Goal: Task Accomplishment & Management: Use online tool/utility

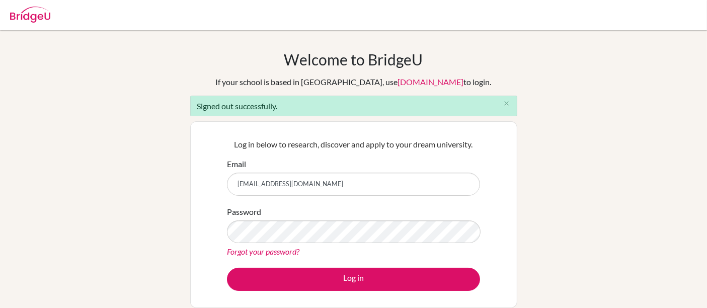
type input "ldodson@scs.edu.do"
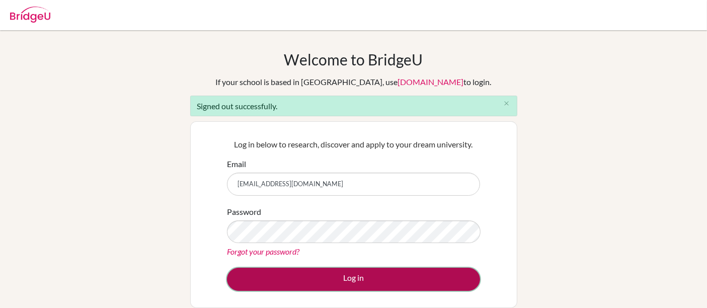
click at [347, 281] on button "Log in" at bounding box center [353, 279] width 253 height 23
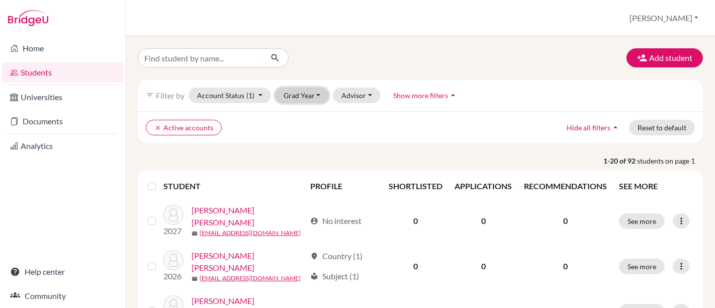
click at [296, 97] on button "Grad Year" at bounding box center [302, 96] width 54 height 16
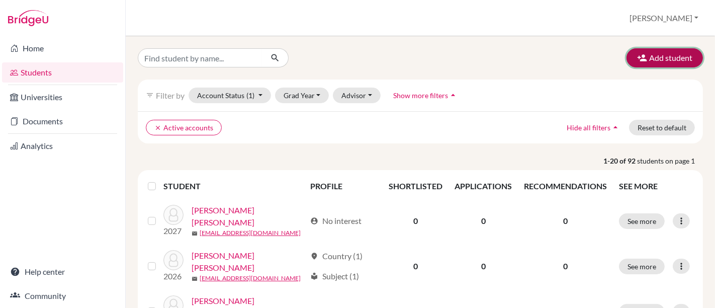
click at [674, 61] on button "Add student" at bounding box center [665, 57] width 76 height 19
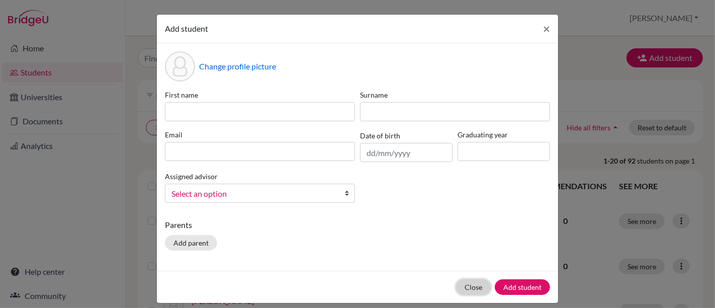
click at [468, 286] on button "Close" at bounding box center [473, 287] width 35 height 16
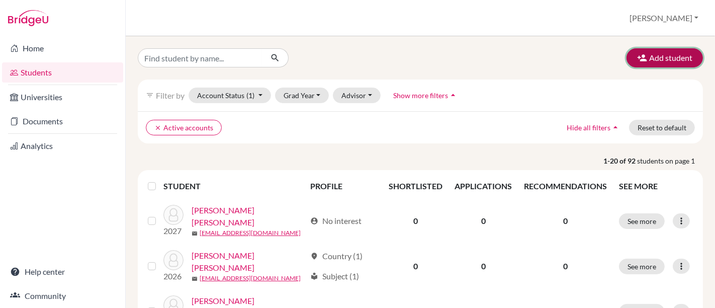
click at [627, 52] on button "Add student" at bounding box center [665, 57] width 76 height 19
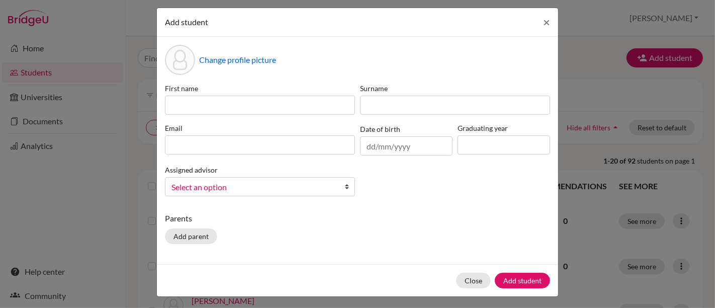
scroll to position [8, 0]
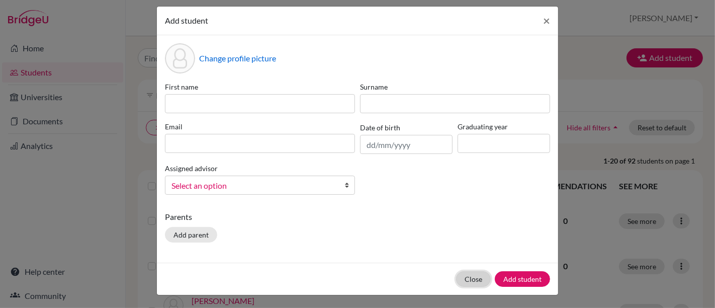
click at [470, 281] on button "Close" at bounding box center [473, 279] width 35 height 16
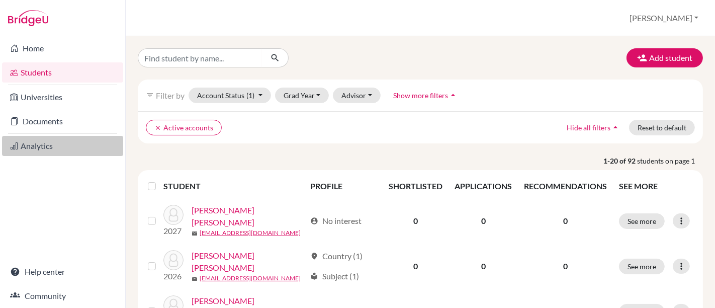
click at [47, 149] on link "Analytics" at bounding box center [62, 146] width 121 height 20
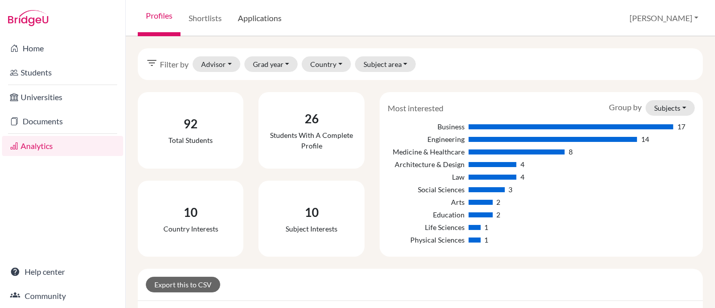
click at [282, 15] on link "Applications" at bounding box center [260, 18] width 60 height 36
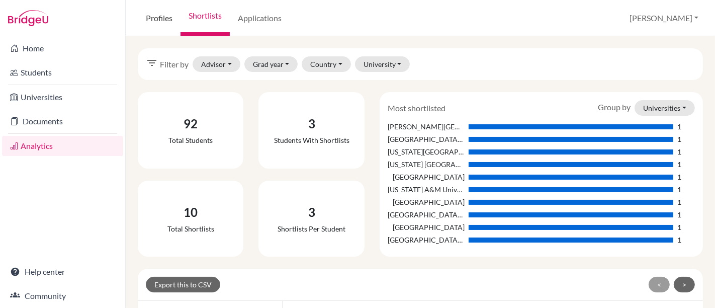
click at [138, 31] on link "Profiles" at bounding box center [159, 18] width 43 height 36
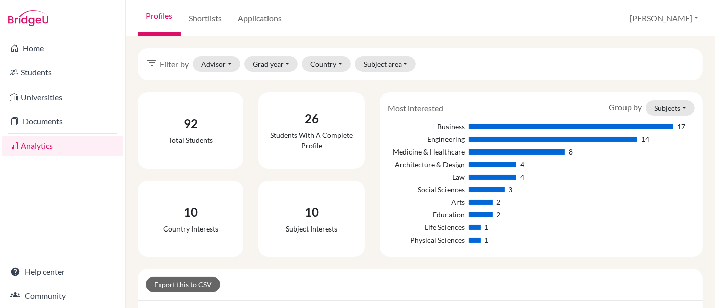
click at [151, 18] on link "Profiles" at bounding box center [159, 18] width 43 height 36
click at [52, 76] on link "Students" at bounding box center [62, 72] width 121 height 20
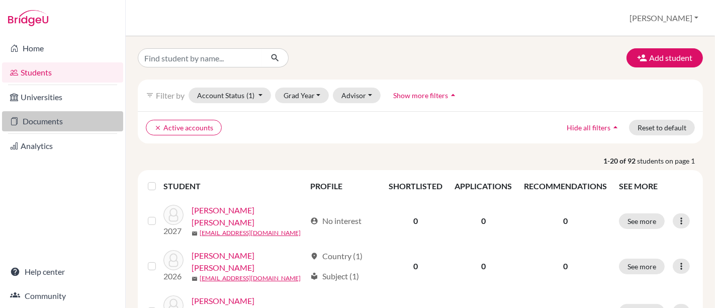
click at [84, 127] on link "Documents" at bounding box center [62, 121] width 121 height 20
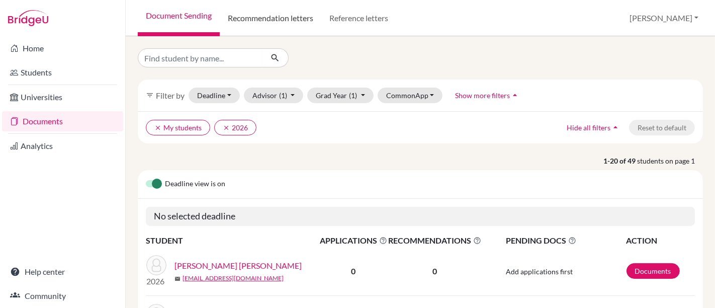
click at [280, 33] on link "Recommendation letters" at bounding box center [271, 18] width 102 height 36
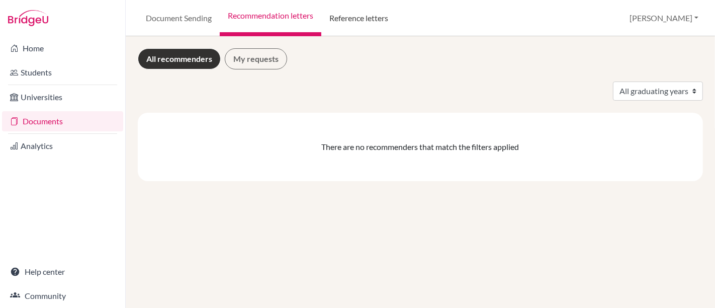
click at [396, 19] on link "Reference letters" at bounding box center [358, 18] width 75 height 36
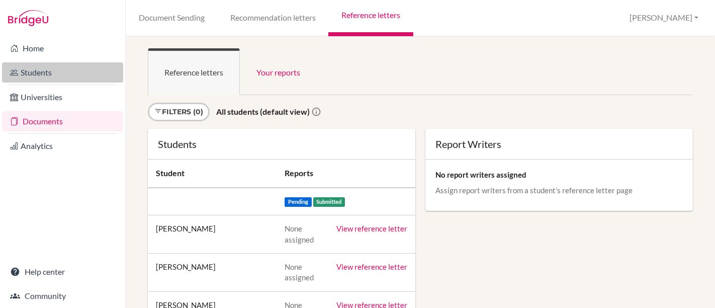
click at [66, 78] on link "Students" at bounding box center [62, 72] width 121 height 20
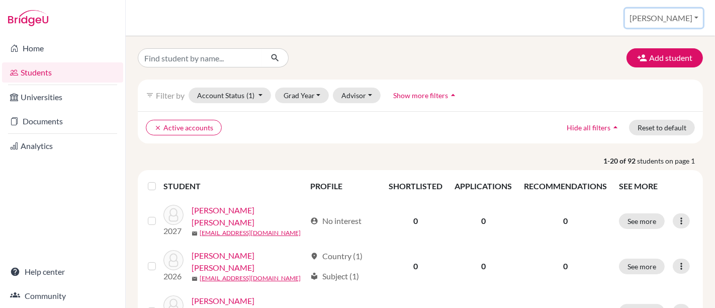
click at [691, 25] on button "[PERSON_NAME]" at bounding box center [664, 18] width 78 height 19
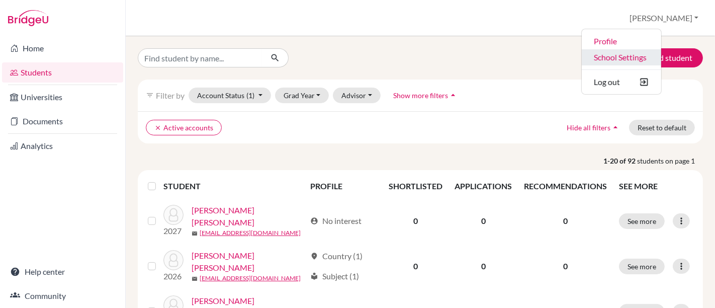
click at [662, 51] on link "School Settings" at bounding box center [621, 57] width 79 height 16
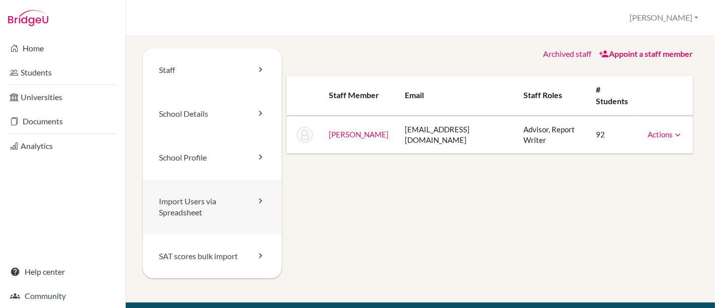
click at [252, 206] on link "Import Users via Spreadsheet" at bounding box center [212, 207] width 139 height 55
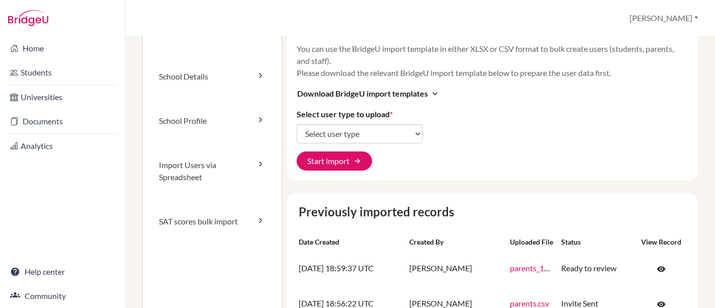
scroll to position [56, 0]
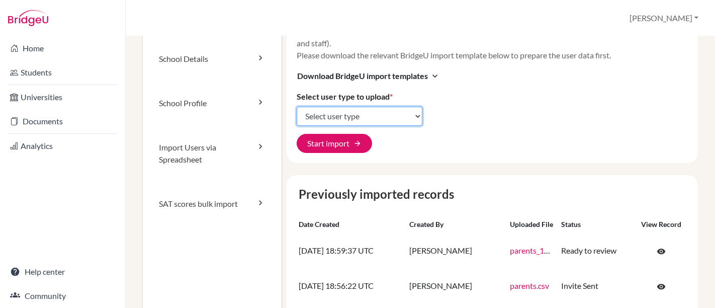
click at [379, 116] on select "Select user type Students Students and parents Parents Advisors Report writers" at bounding box center [360, 116] width 126 height 19
select select "student_parents"
click at [297, 107] on select "Select user type Students Students and parents Parents Advisors Report writers" at bounding box center [360, 116] width 126 height 19
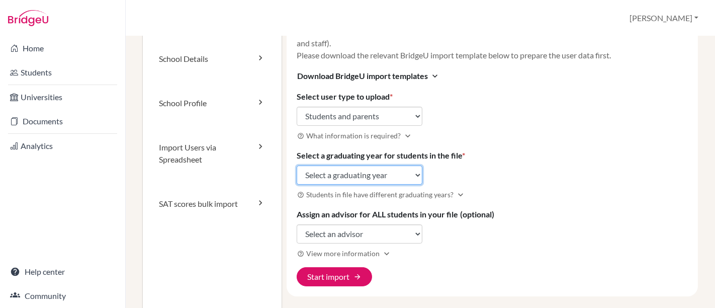
click at [345, 180] on select "Select a graduating year 2024 2025 2026 2027 2028 2029" at bounding box center [360, 175] width 126 height 19
select select "2028"
click at [297, 166] on select "Select a graduating year 2024 2025 2026 2027 2028 2029" at bounding box center [360, 175] width 126 height 19
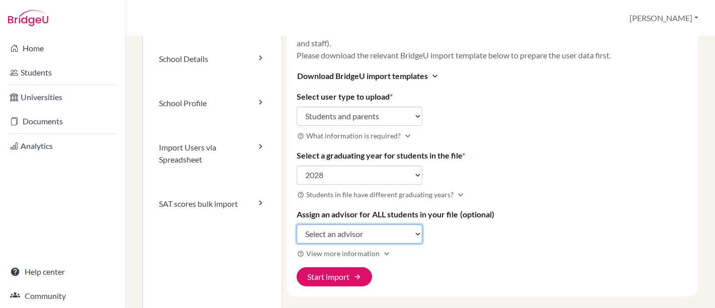
click at [372, 235] on select "Select an advisor Laura Dodson" at bounding box center [360, 233] width 126 height 19
select select "444958"
click at [297, 224] on select "Select an advisor Laura Dodson" at bounding box center [360, 233] width 126 height 19
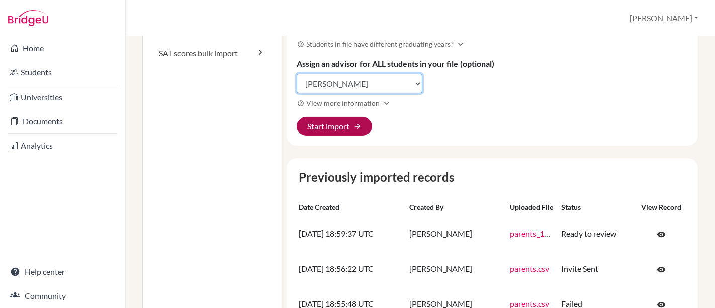
scroll to position [223, 0]
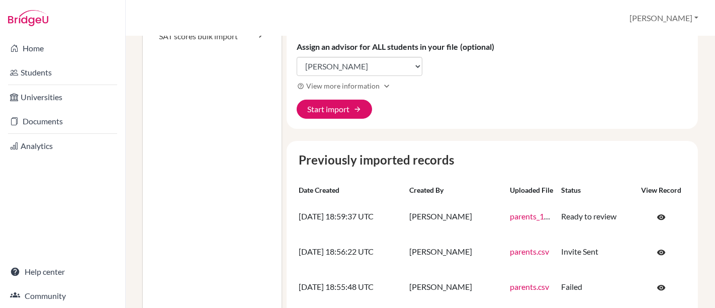
click at [352, 130] on div "Import new users Visit help center article open_in_new You can use the BridgeU …" at bounding box center [490, 84] width 417 height 519
click at [349, 112] on button "Start import arrow_forward" at bounding box center [334, 109] width 75 height 19
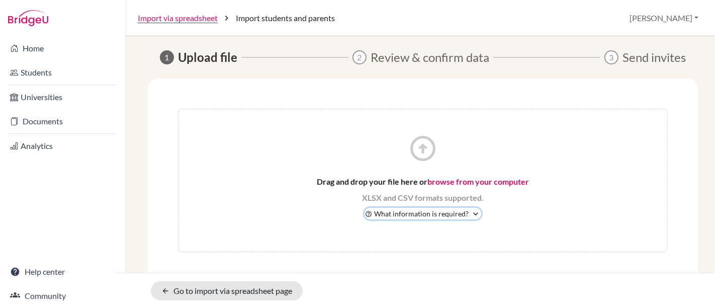
click at [465, 212] on span "What information is required?" at bounding box center [421, 213] width 95 height 11
